Goal: Task Accomplishment & Management: Complete application form

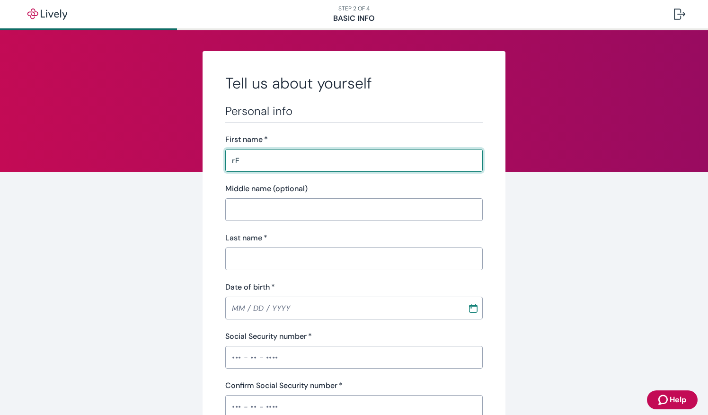
type input "r"
type input "[PERSON_NAME]"
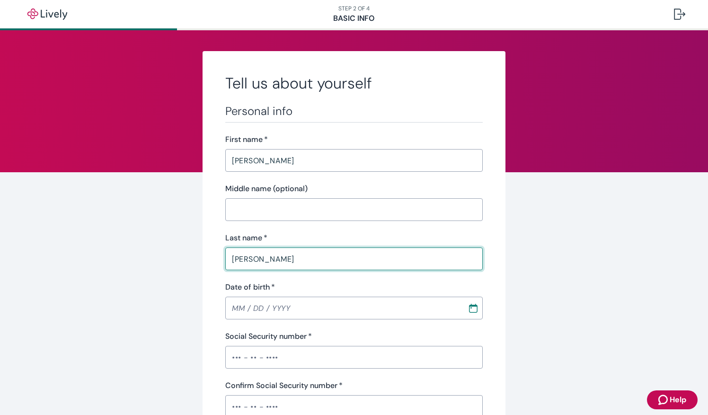
type input "[PERSON_NAME]"
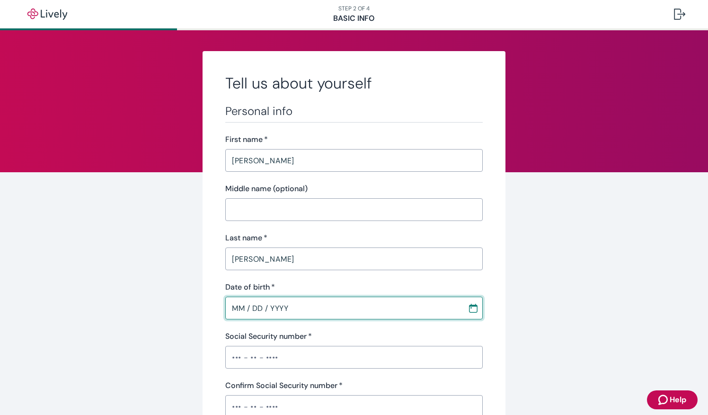
click at [225, 305] on input "MM / DD / YYYY" at bounding box center [343, 308] width 236 height 19
type input "[DATE]"
click at [239, 349] on input "Social Security number   *" at bounding box center [354, 357] width 258 height 19
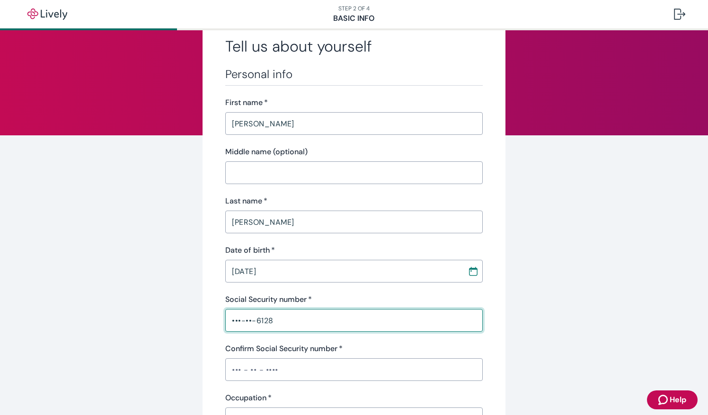
scroll to position [95, 0]
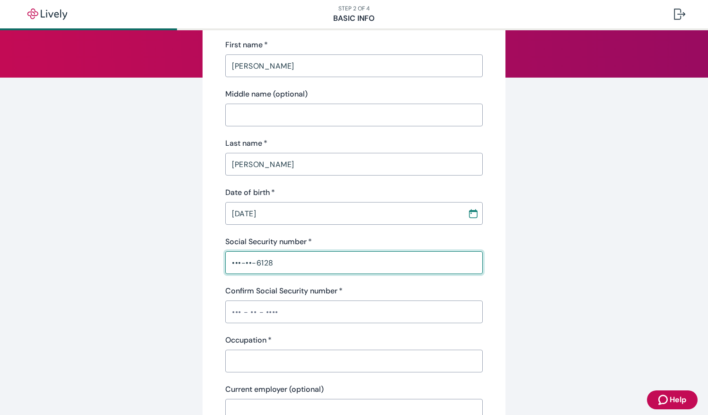
type input "•••-••-6128"
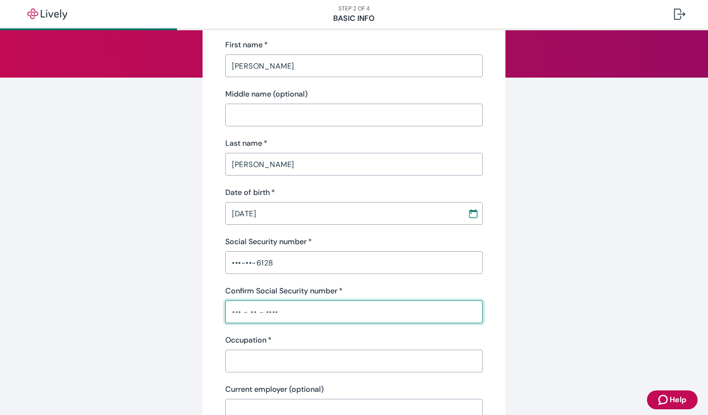
click at [231, 309] on input "Confirm Social Security number   *" at bounding box center [354, 311] width 258 height 19
type input "•••-••-6128"
click at [294, 374] on div "Personal info First name   * [PERSON_NAME] ​ Middle name (optional) ​ Last name…" at bounding box center [354, 240] width 258 height 462
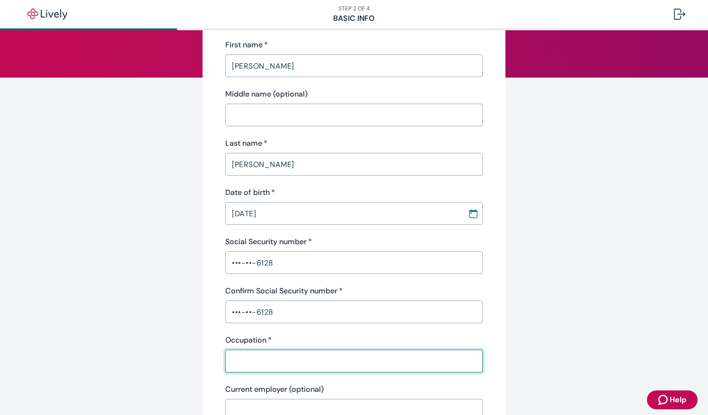
click at [304, 359] on input "Occupation   *" at bounding box center [354, 361] width 258 height 19
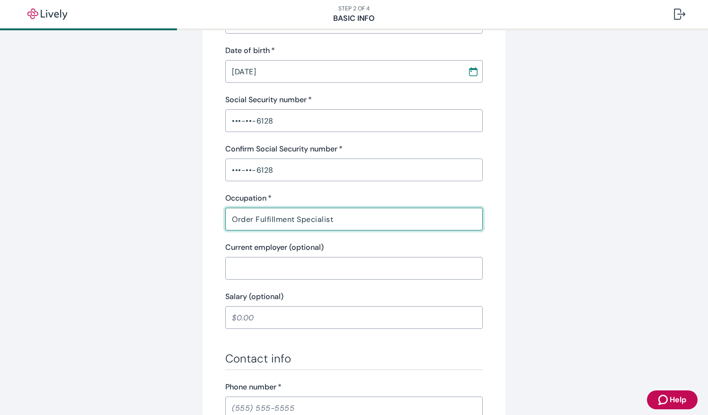
type input "Order Fulfillment Specialist"
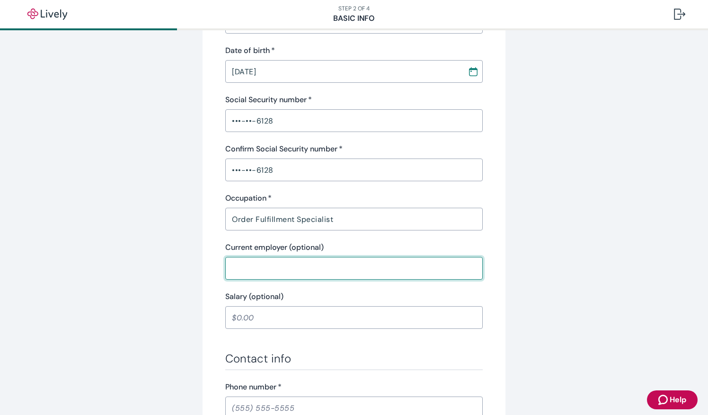
click at [332, 276] on input "Current employer (optional)" at bounding box center [354, 268] width 258 height 19
type input "W"
click at [491, 224] on div "Tell us about yourself Personal info First name   * [PERSON_NAME] ​ Middle name…" at bounding box center [354, 255] width 303 height 883
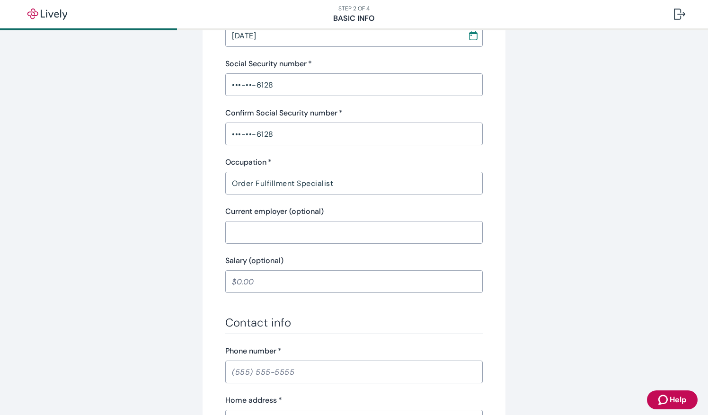
scroll to position [331, 0]
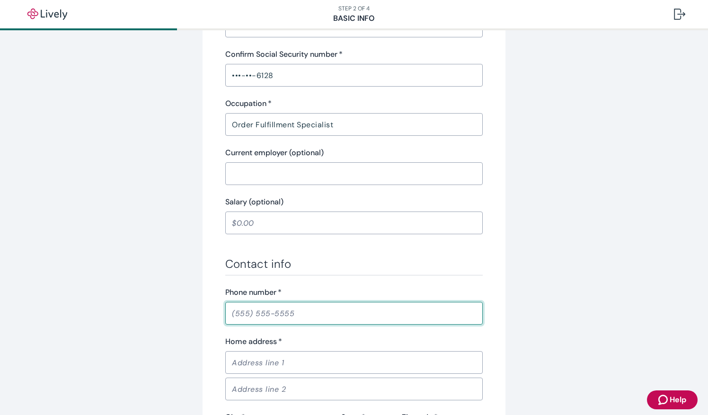
click at [309, 314] on input "Phone number   *" at bounding box center [354, 313] width 258 height 19
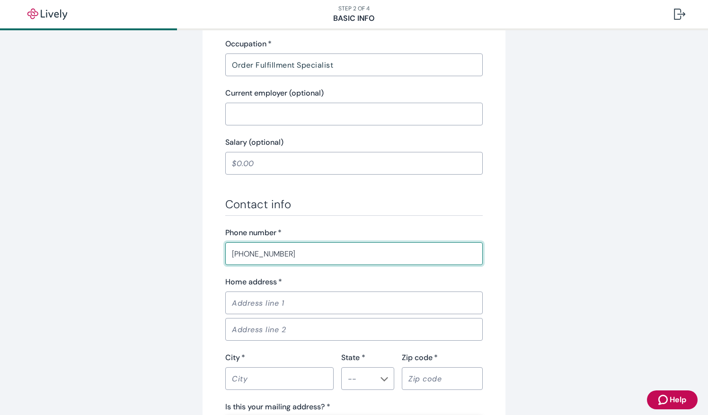
scroll to position [473, 0]
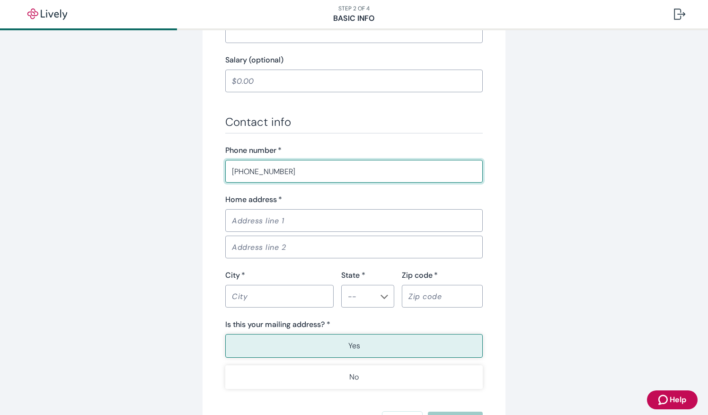
type input "[PHONE_NUMBER]"
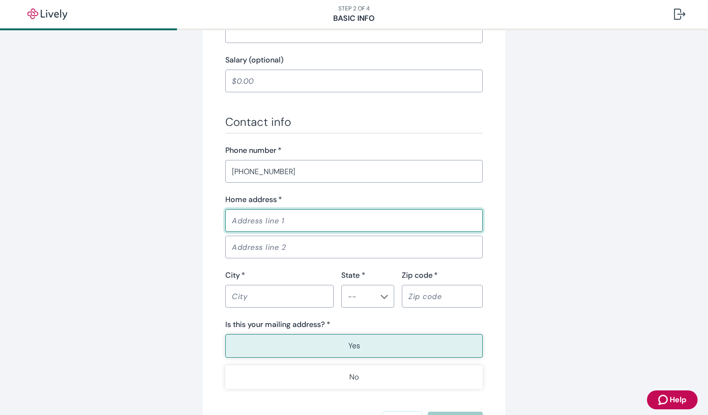
click at [322, 213] on input "Home address   *" at bounding box center [354, 220] width 258 height 19
type input "[STREET_ADDRESS]"
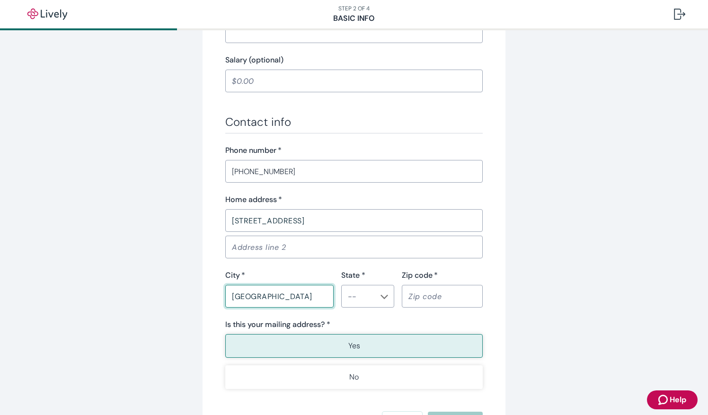
type input "[GEOGRAPHIC_DATA]"
type input "CO"
type input "80211"
drag, startPoint x: 559, startPoint y: 210, endPoint x: 546, endPoint y: 216, distance: 14.2
click at [559, 210] on div "Tell us about yourself Personal info First name   * [PERSON_NAME] ​ Middle name…" at bounding box center [354, 19] width 454 height 883
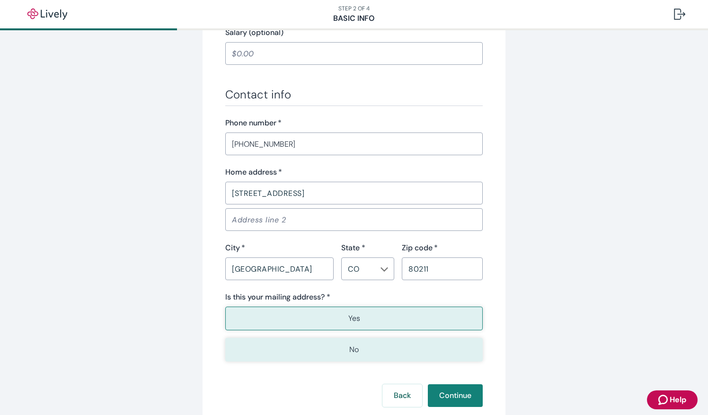
scroll to position [563, 0]
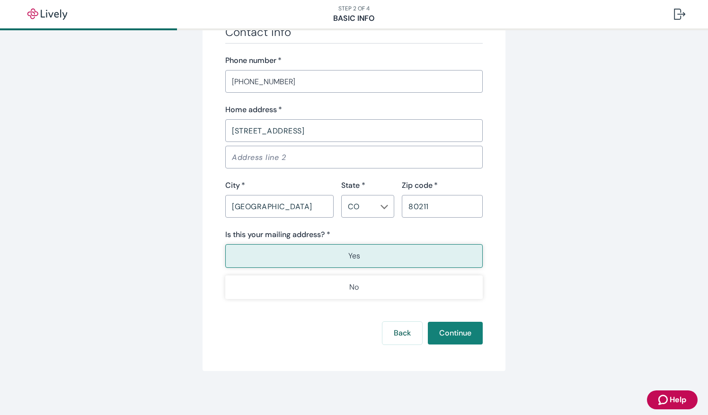
click at [348, 255] on p "Yes" at bounding box center [354, 255] width 12 height 11
click at [438, 331] on button "Continue" at bounding box center [455, 333] width 55 height 23
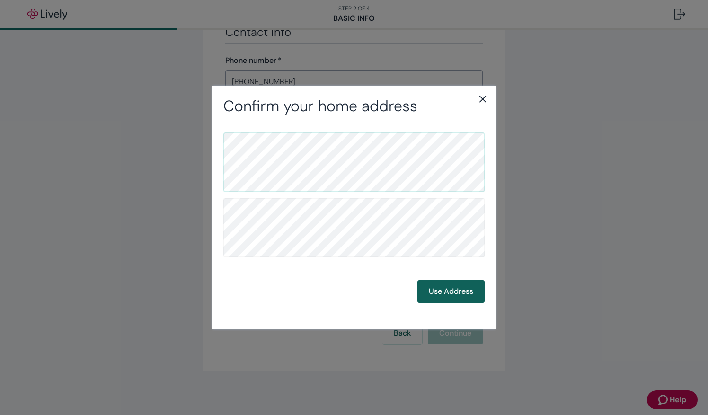
click at [435, 290] on button "Use Address" at bounding box center [451, 291] width 67 height 23
click at [470, 296] on button "Use Address" at bounding box center [451, 291] width 67 height 23
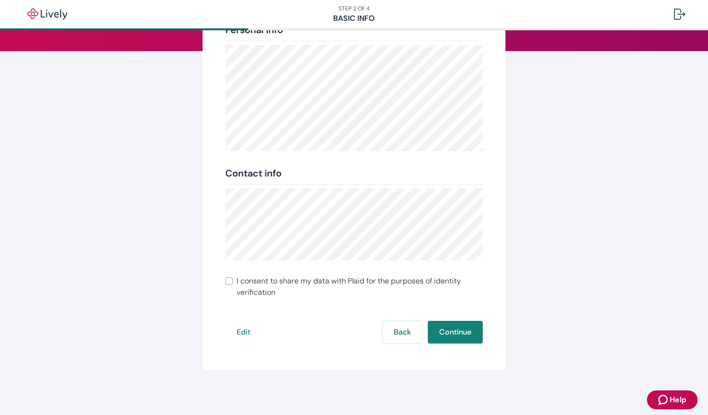
click at [229, 283] on input "I consent to share my data with Plaid for the purposes of identity verification" at bounding box center [229, 281] width 8 height 8
checkbox input "true"
click at [460, 338] on button "Continue" at bounding box center [455, 332] width 55 height 23
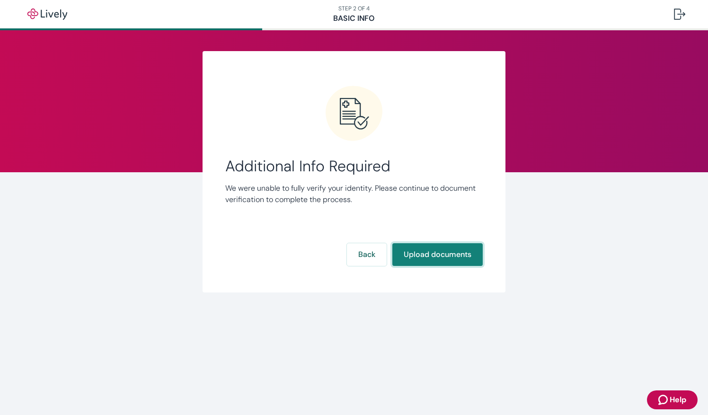
click at [431, 263] on button "Upload documents" at bounding box center [437, 254] width 90 height 23
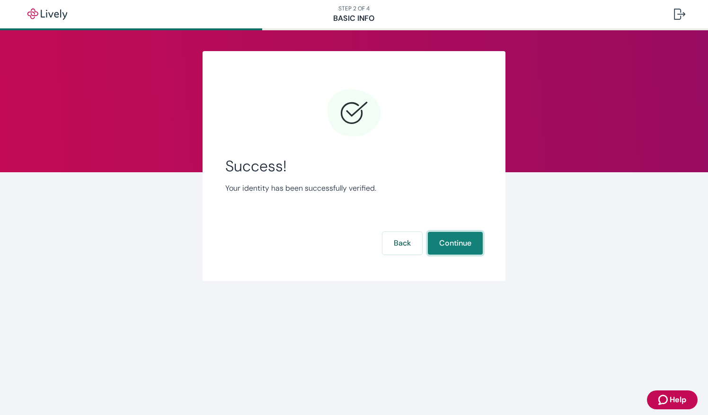
click at [445, 252] on button "Continue" at bounding box center [455, 243] width 55 height 23
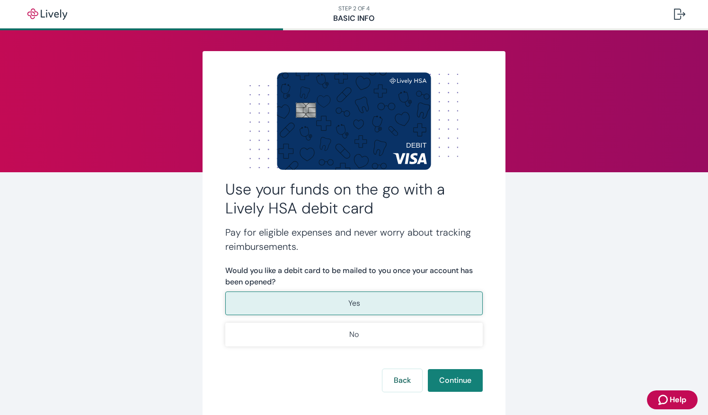
scroll to position [47, 0]
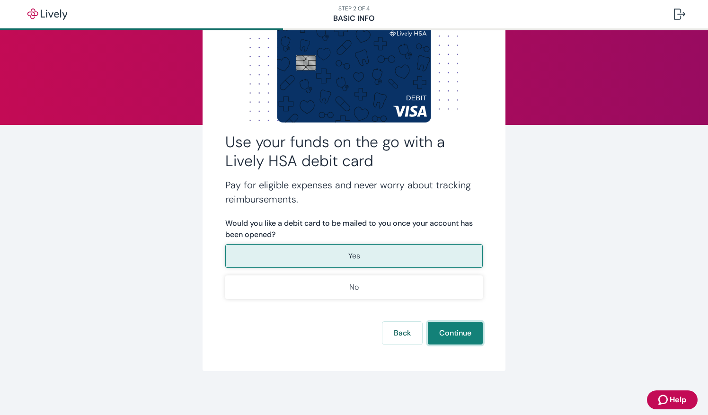
click at [442, 335] on button "Continue" at bounding box center [455, 333] width 55 height 23
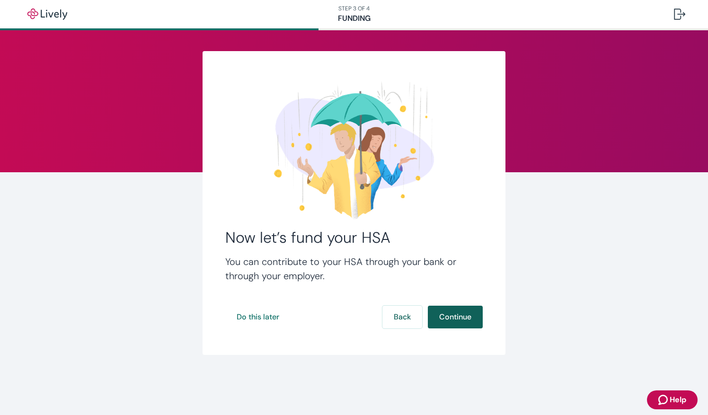
click at [446, 317] on button "Continue" at bounding box center [455, 317] width 55 height 23
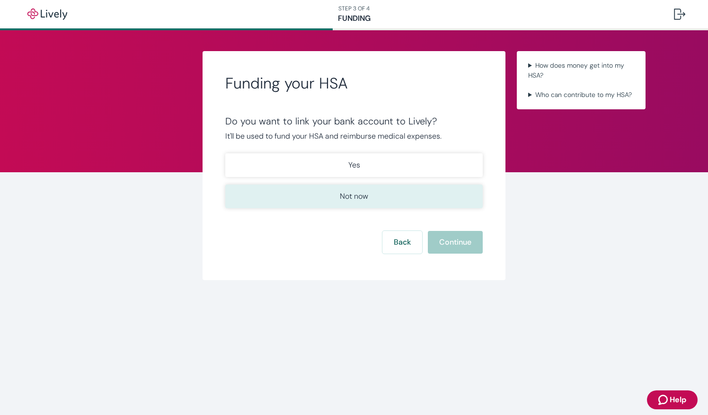
click at [316, 205] on button "Not now" at bounding box center [354, 197] width 258 height 24
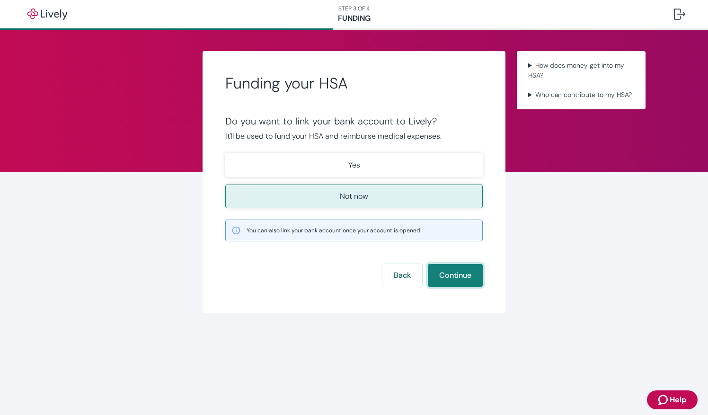
click at [464, 284] on button "Continue" at bounding box center [455, 275] width 55 height 23
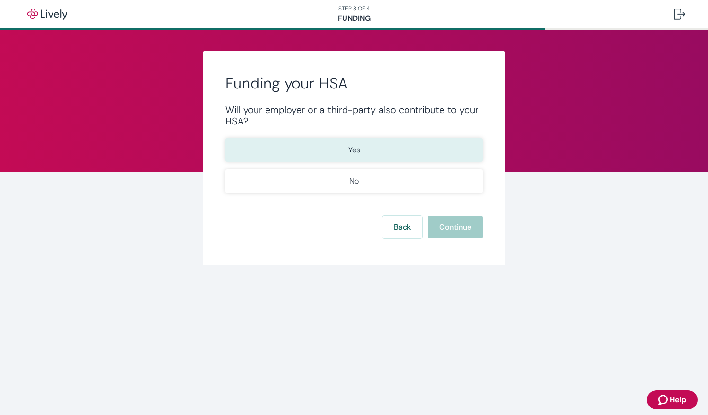
click at [346, 159] on button "Yes" at bounding box center [354, 150] width 258 height 24
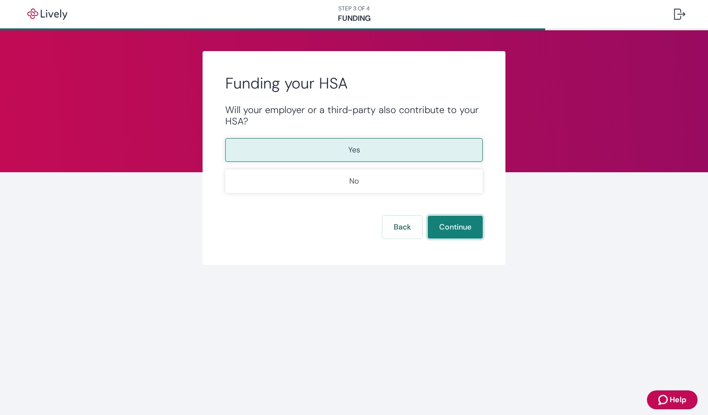
click at [463, 234] on button "Continue" at bounding box center [455, 227] width 55 height 23
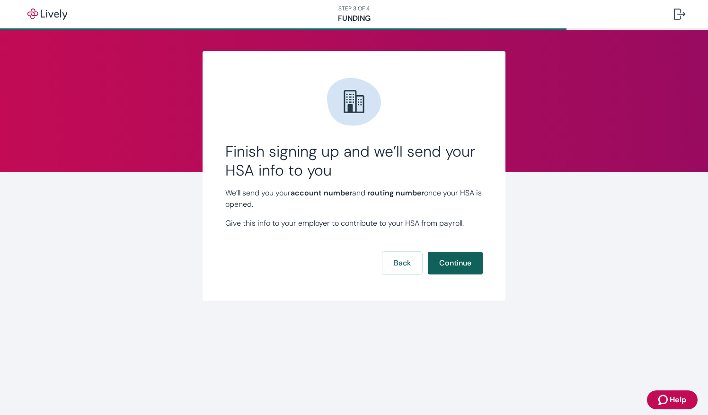
click at [452, 266] on button "Continue" at bounding box center [455, 263] width 55 height 23
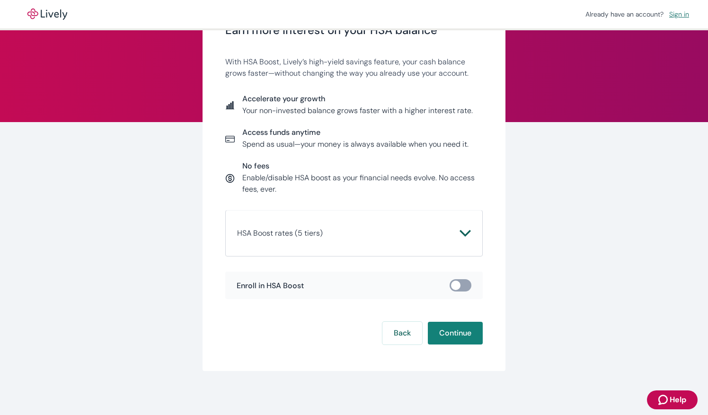
scroll to position [51, 0]
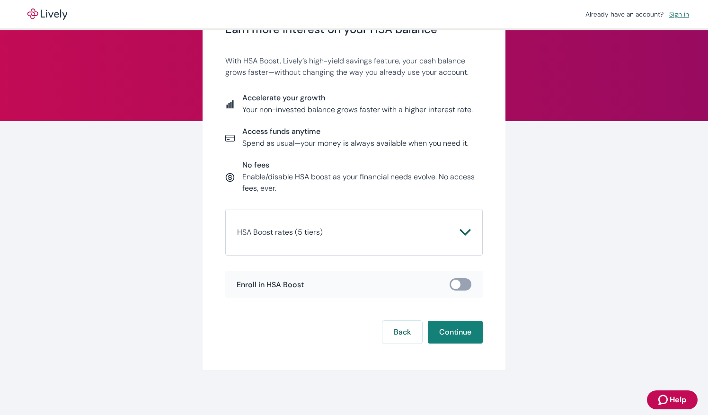
click at [460, 234] on icon "Chevron icon" at bounding box center [465, 232] width 11 height 11
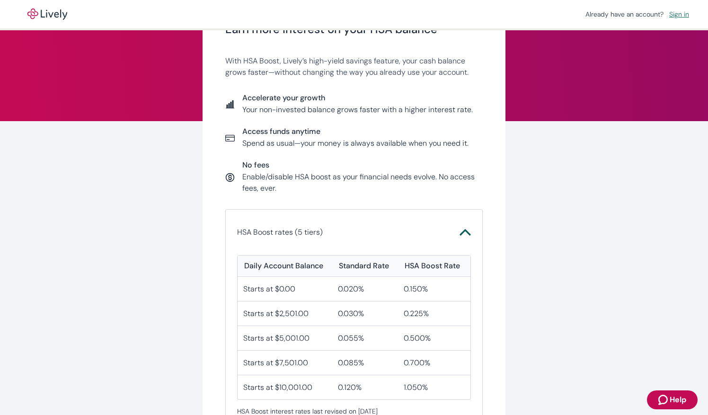
click at [460, 234] on icon "Chevron icon" at bounding box center [465, 232] width 11 height 7
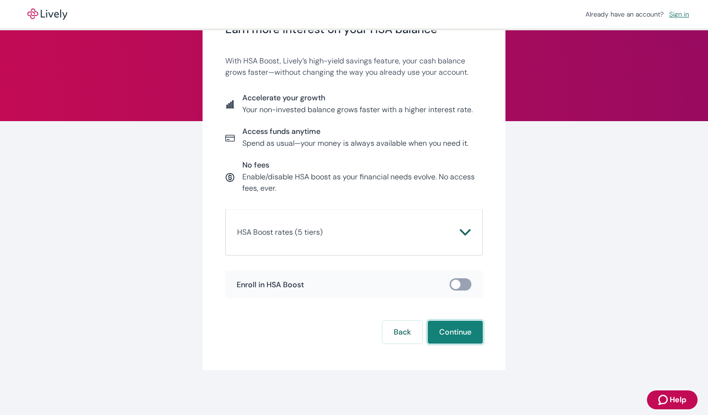
click at [448, 331] on button "Continue" at bounding box center [455, 332] width 55 height 23
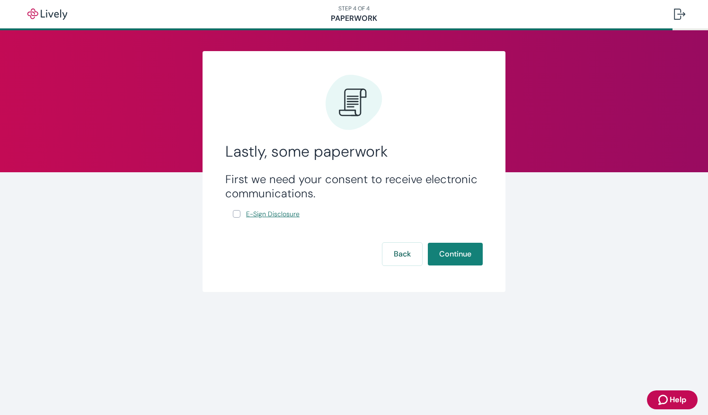
drag, startPoint x: 237, startPoint y: 215, endPoint x: 244, endPoint y: 218, distance: 7.6
click at [237, 215] on input "E-Sign Disclosure" at bounding box center [237, 214] width 8 height 8
checkbox input "true"
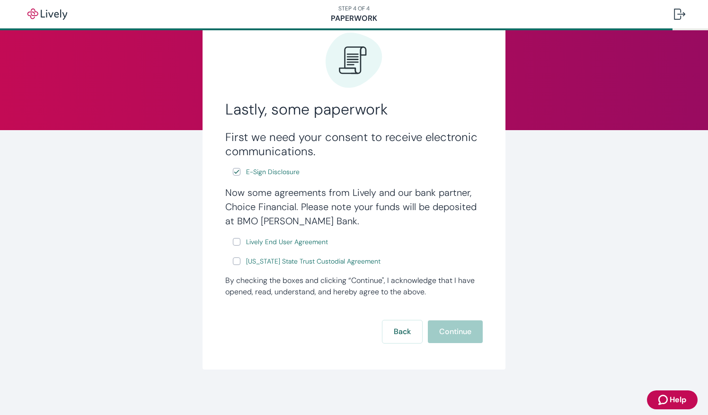
scroll to position [43, 0]
click at [234, 241] on input "Lively End User Agreement" at bounding box center [237, 242] width 8 height 8
checkbox input "true"
click at [235, 258] on input "[US_STATE] State Trust Custodial Agreement" at bounding box center [237, 262] width 8 height 8
checkbox input "true"
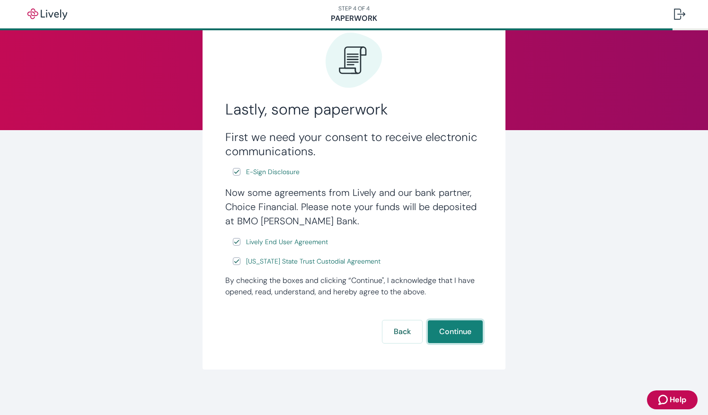
click at [466, 331] on button "Continue" at bounding box center [455, 331] width 55 height 23
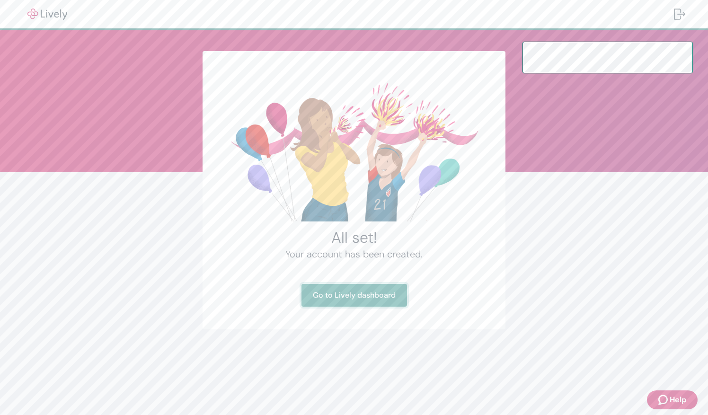
click at [363, 299] on link "Go to Lively dashboard" at bounding box center [355, 295] width 106 height 23
